Goal: Transaction & Acquisition: Purchase product/service

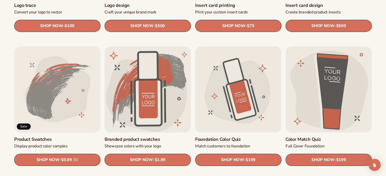
scroll to position [270, 0]
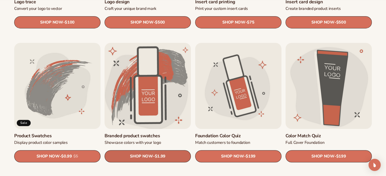
click at [162, 156] on span "$1.99" at bounding box center [160, 156] width 11 height 5
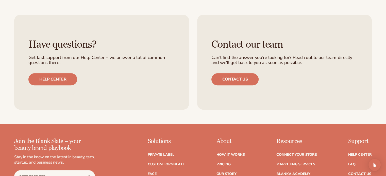
scroll to position [541, 0]
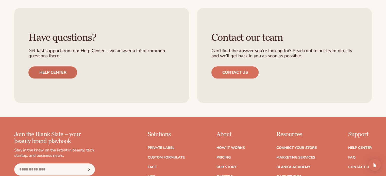
click at [42, 70] on link "Help center" at bounding box center [52, 72] width 49 height 12
